Goal: Find specific page/section: Find specific page/section

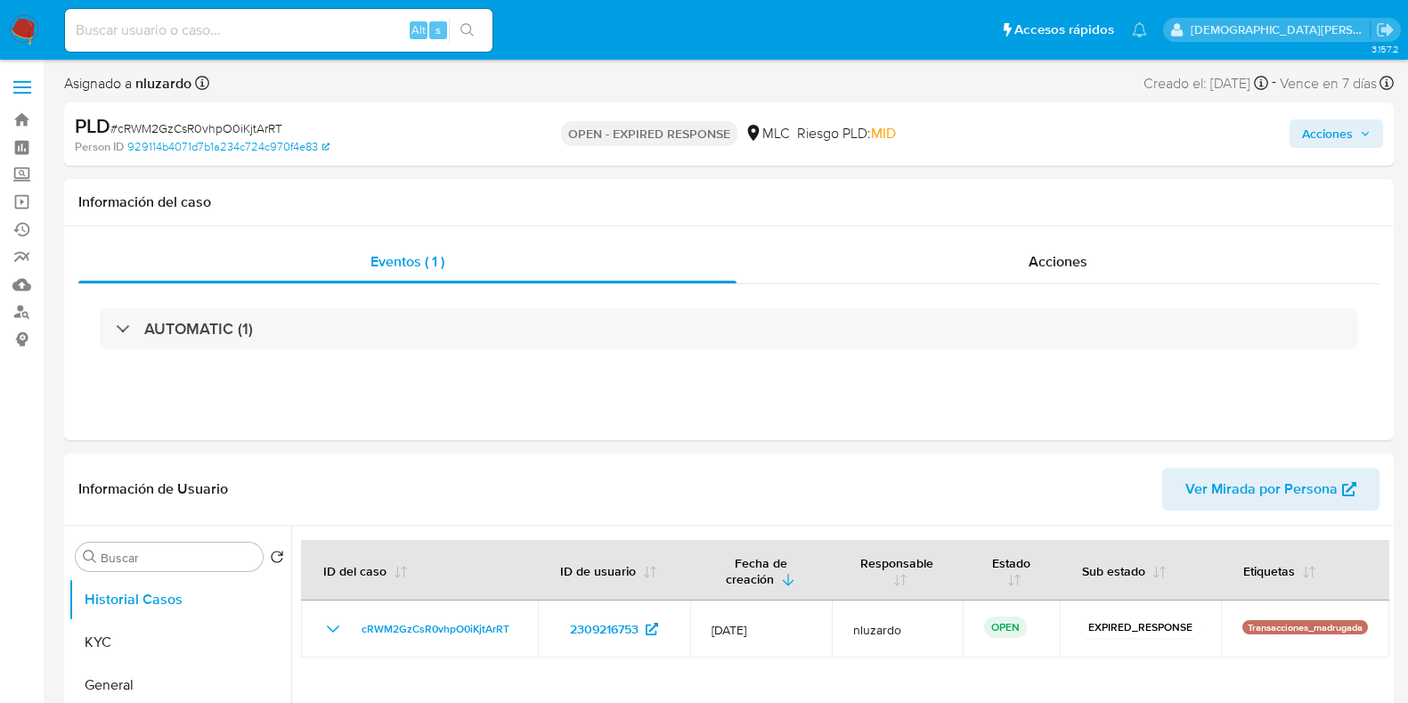
select select "10"
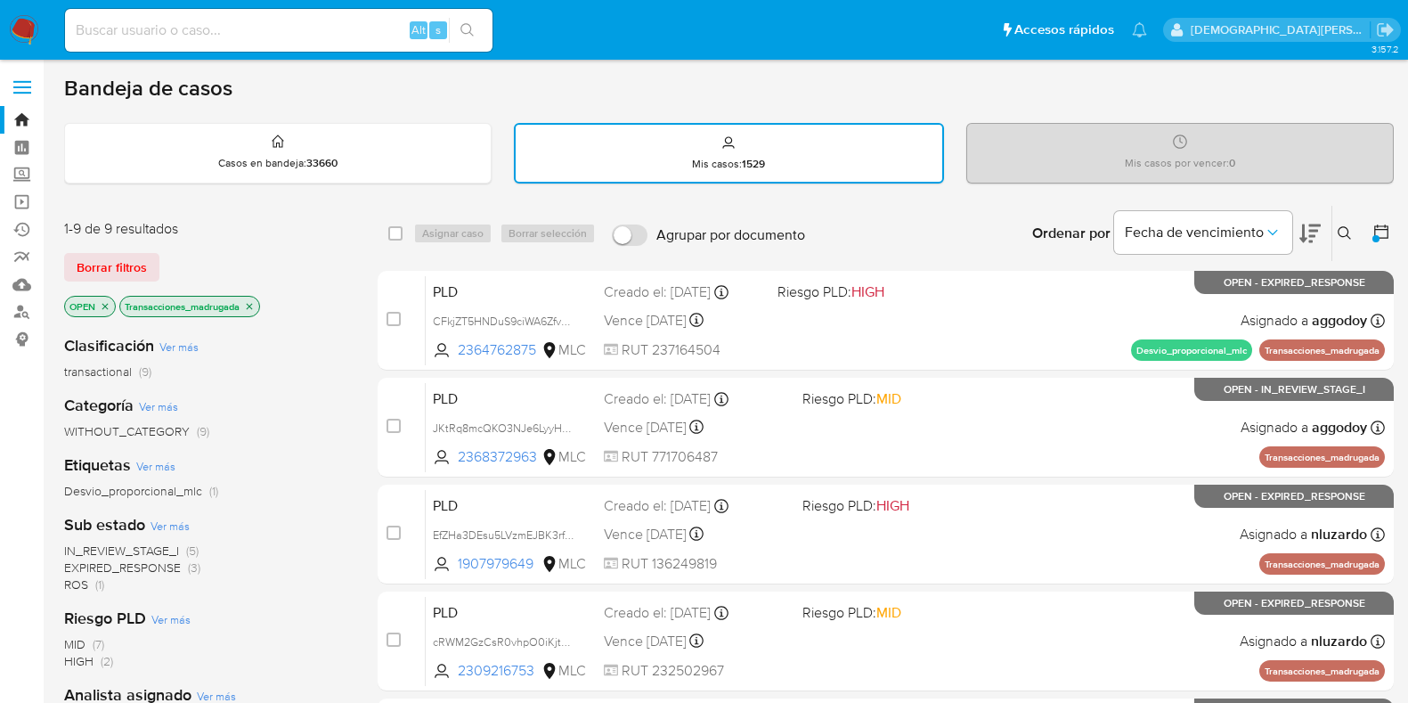
scroll to position [97, 0]
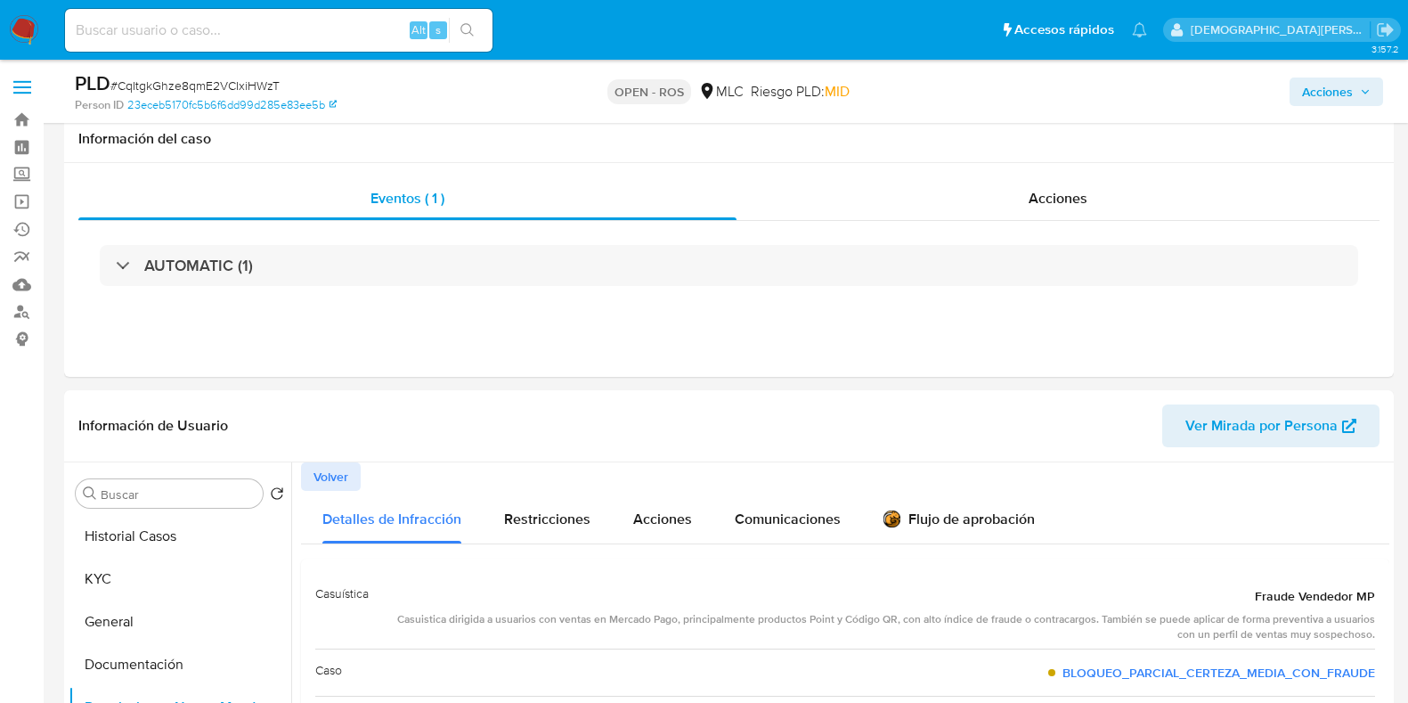
select select "10"
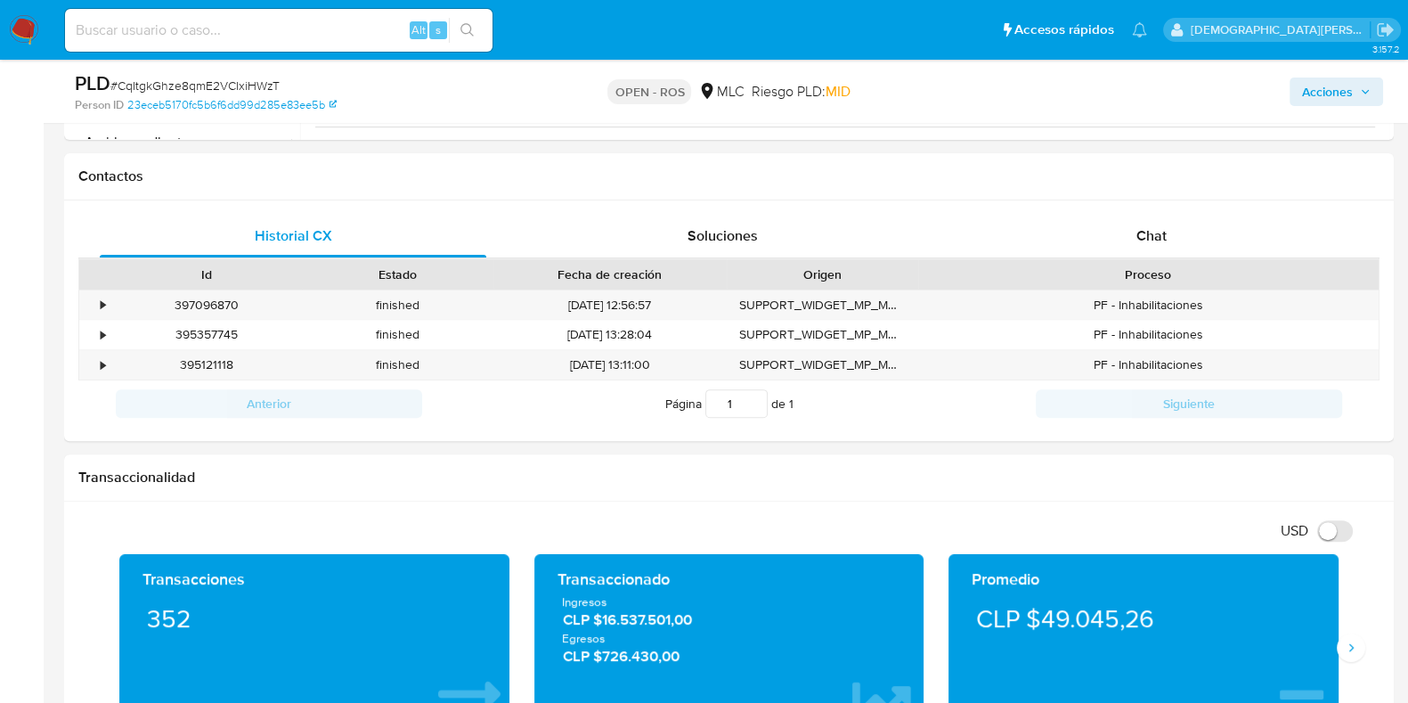
scroll to position [66, 0]
click at [277, 34] on input at bounding box center [278, 30] width 427 height 23
paste input "1667514274"
type input "1667514274"
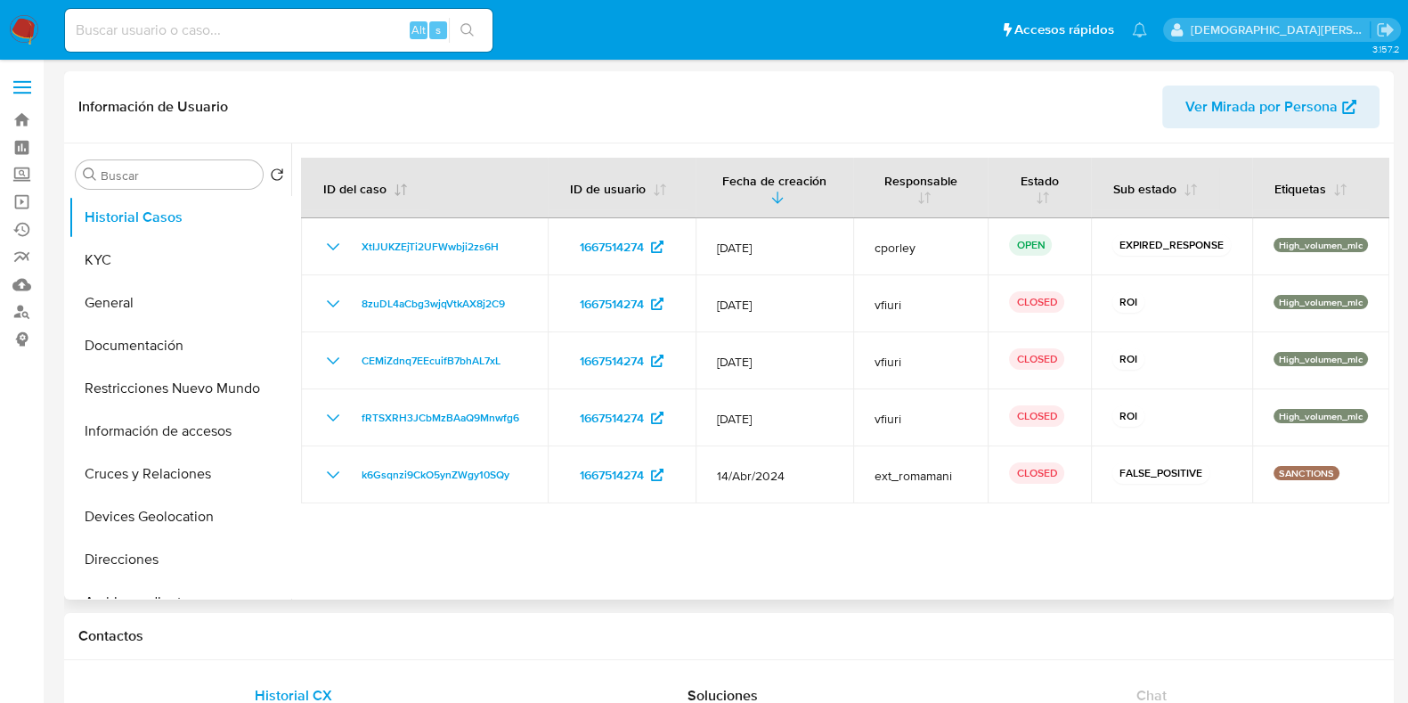
select select "10"
click at [160, 346] on button "Documentación" at bounding box center [173, 345] width 208 height 43
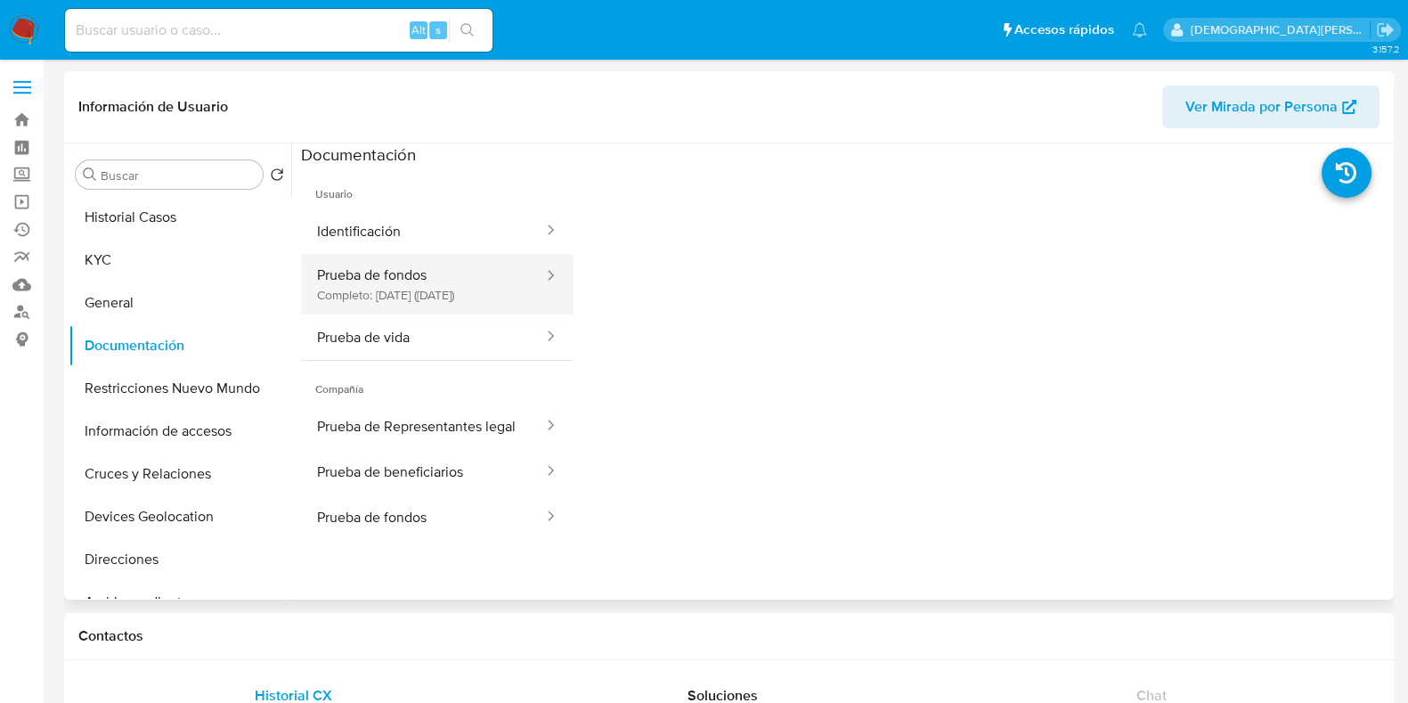
click at [468, 265] on button "Prueba de fondos Completo: [DATE] ([DATE])" at bounding box center [423, 284] width 244 height 61
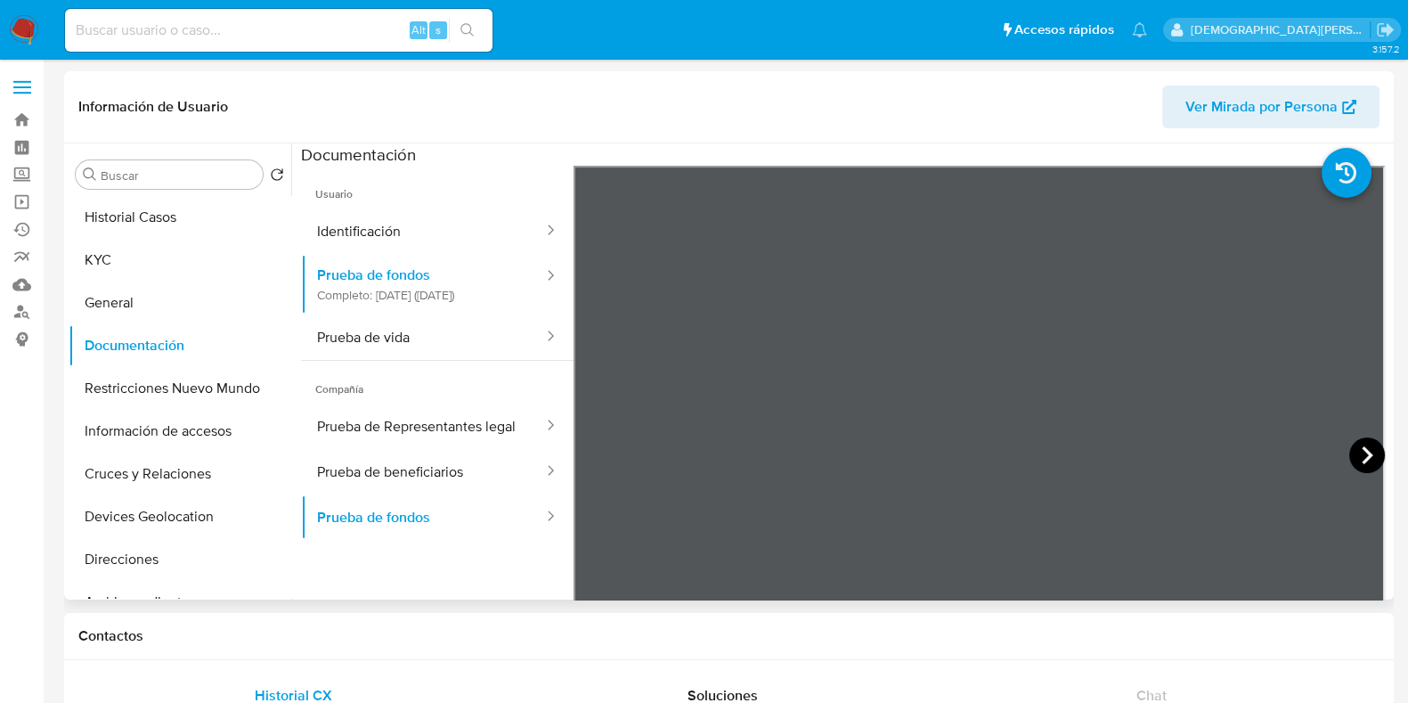
click at [1354, 445] on icon at bounding box center [1367, 455] width 36 height 36
click at [1360, 453] on icon at bounding box center [1367, 455] width 36 height 36
click at [1362, 450] on icon at bounding box center [1367, 455] width 11 height 18
click at [600, 451] on icon at bounding box center [596, 455] width 36 height 36
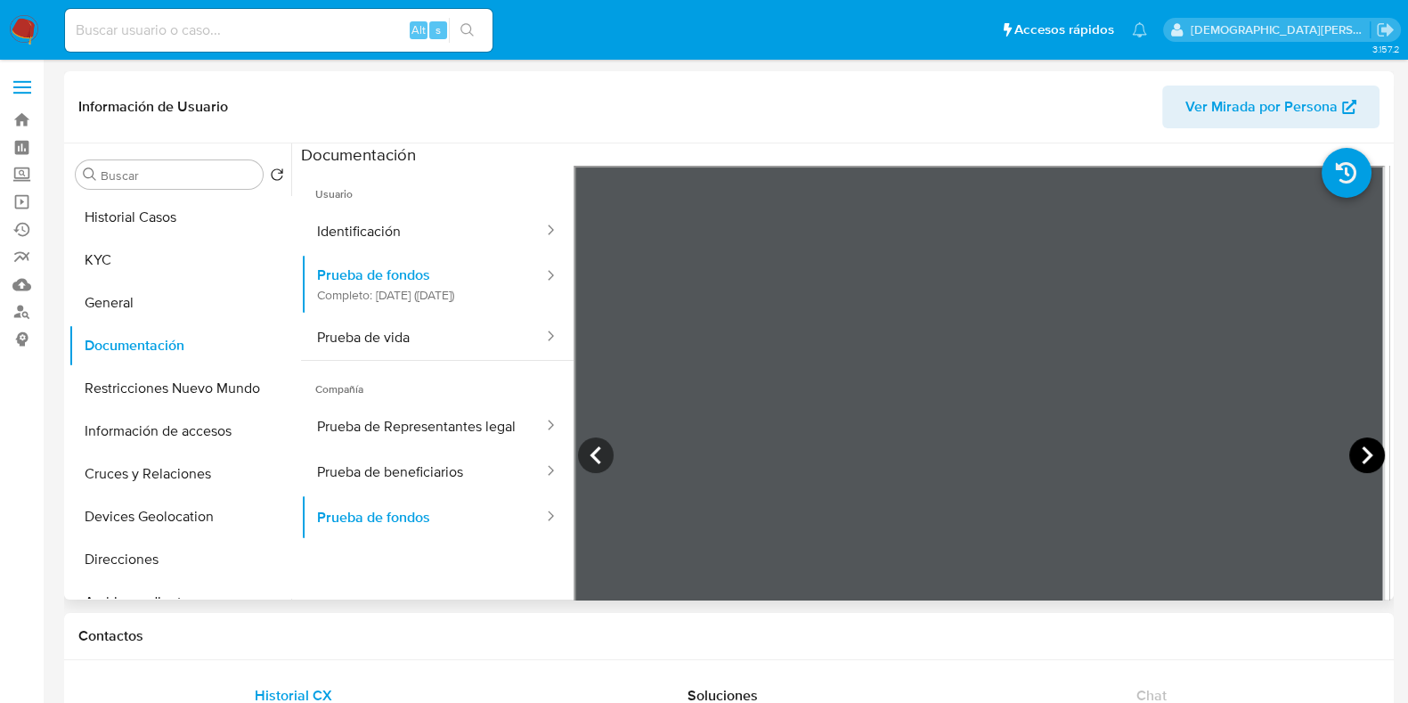
click at [1349, 444] on icon at bounding box center [1367, 455] width 36 height 36
click at [591, 447] on icon at bounding box center [596, 455] width 36 height 36
drag, startPoint x: 964, startPoint y: 607, endPoint x: 1054, endPoint y: 603, distance: 90.9
click at [1357, 451] on icon at bounding box center [1367, 455] width 36 height 36
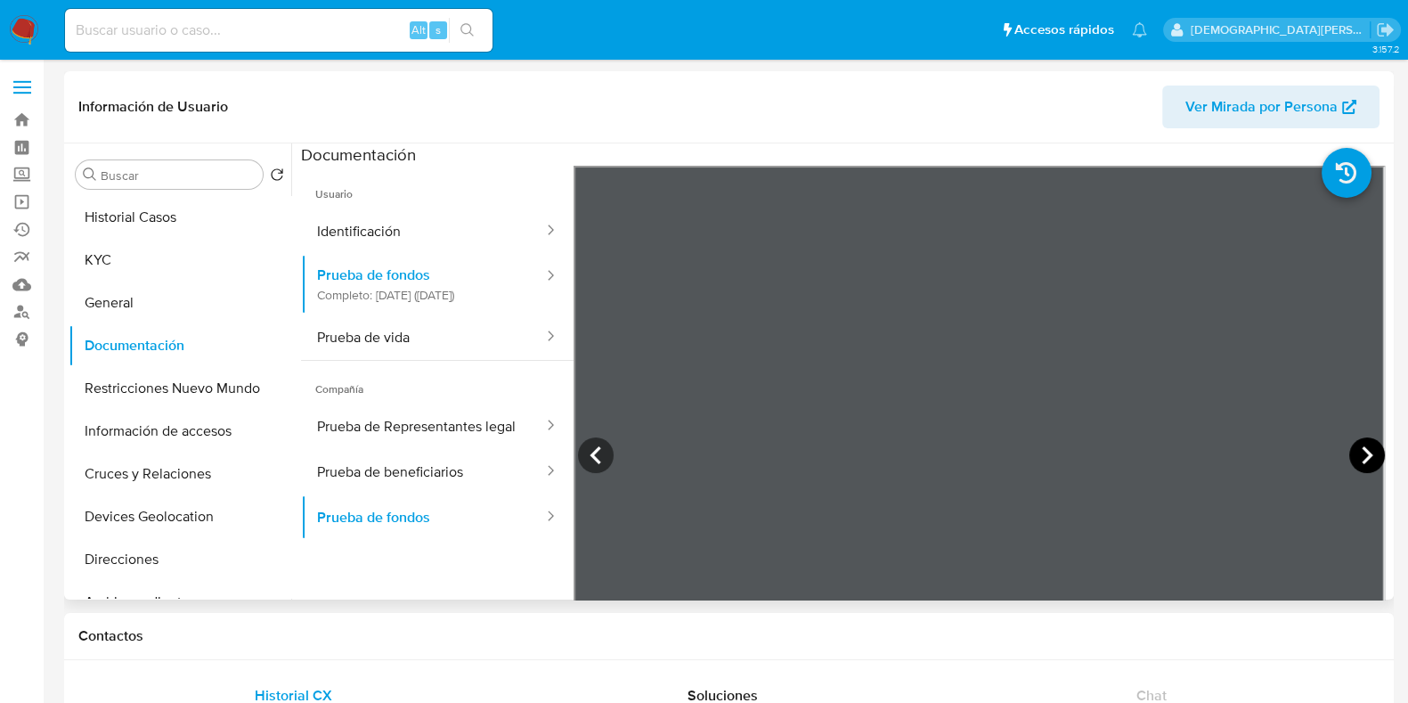
click at [1357, 451] on icon at bounding box center [1367, 455] width 36 height 36
click at [589, 449] on icon at bounding box center [596, 455] width 36 height 36
click at [1349, 452] on icon at bounding box center [1367, 455] width 36 height 36
click at [1366, 456] on icon at bounding box center [1367, 455] width 36 height 36
click at [592, 451] on icon at bounding box center [594, 455] width 11 height 18
